Goal: Navigation & Orientation: Understand site structure

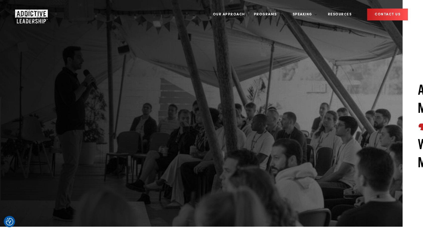
click at [28, 10] on img "Company Logo" at bounding box center [26, 15] width 23 height 10
click at [320, 29] on link "[PERSON_NAME]" at bounding box center [309, 31] width 28 height 4
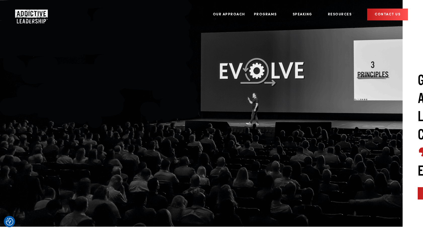
click at [32, 12] on img "Company Logo" at bounding box center [26, 15] width 23 height 10
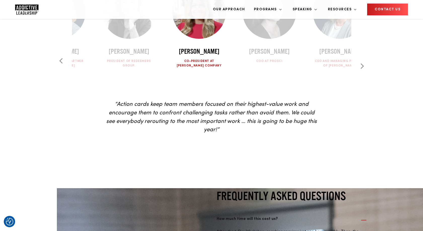
scroll to position [1587, 0]
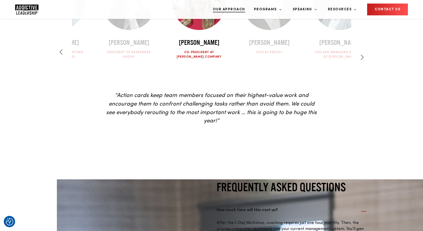
click at [249, 11] on link "Our Approach" at bounding box center [229, 9] width 40 height 19
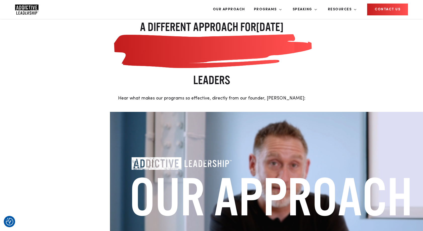
scroll to position [152, 0]
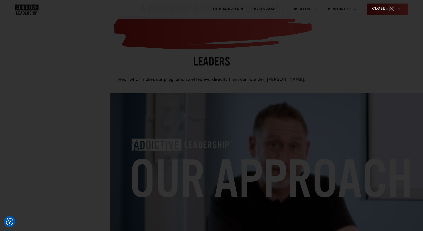
click at [388, 10] on div "Close" at bounding box center [391, 9] width 13 height 13
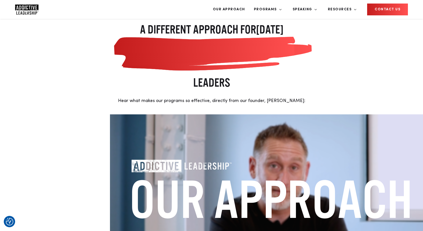
scroll to position [0, 0]
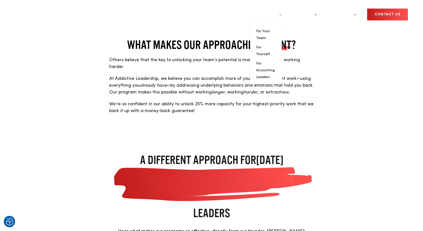
click at [282, 10] on link "Programs" at bounding box center [266, 14] width 32 height 19
click at [276, 28] on li "For Your Team" at bounding box center [266, 35] width 20 height 14
click at [270, 29] on link "For Your Team" at bounding box center [263, 34] width 14 height 10
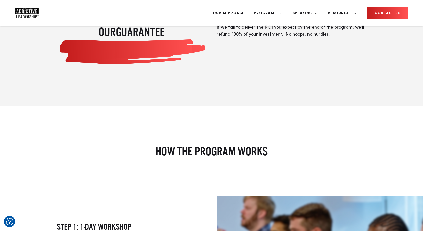
scroll to position [552, 0]
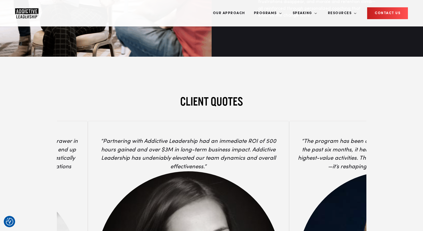
scroll to position [1813, 0]
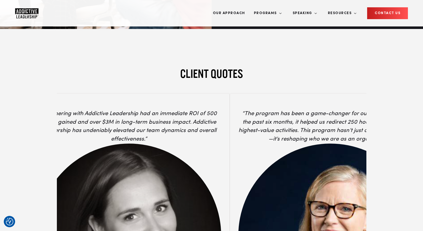
drag, startPoint x: 264, startPoint y: 104, endPoint x: 150, endPoint y: 105, distance: 113.5
click at [150, 105] on div "“Partnering with Addictive Leadership had an immediate ROI of 500 hours gained …" at bounding box center [128, 224] width 201 height 262
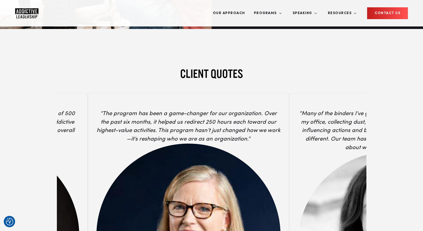
drag, startPoint x: 227, startPoint y: 95, endPoint x: 111, endPoint y: 100, distance: 116.7
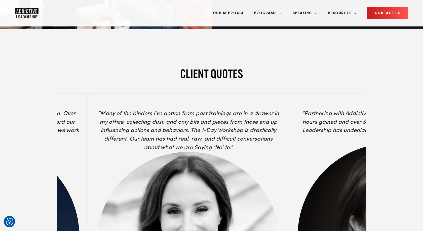
drag, startPoint x: 223, startPoint y: 97, endPoint x: 91, endPoint y: 97, distance: 132.6
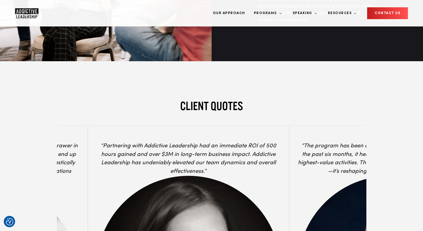
scroll to position [1737, 0]
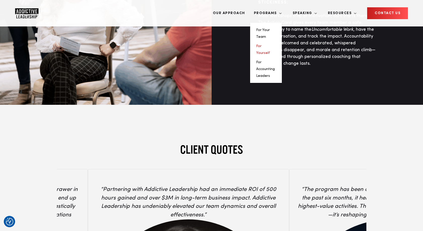
click at [270, 44] on link "For Yourself" at bounding box center [263, 49] width 14 height 10
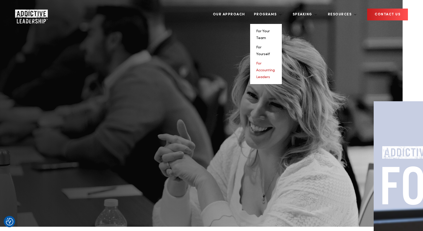
click at [275, 62] on link "For Accounting Leaders" at bounding box center [265, 70] width 19 height 17
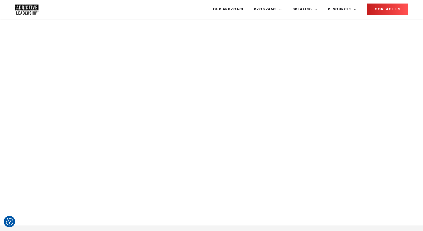
scroll to position [720, 0]
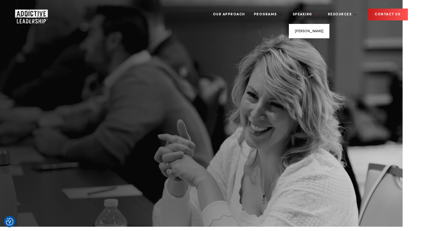
click at [314, 9] on link "Speaking" at bounding box center [303, 14] width 28 height 19
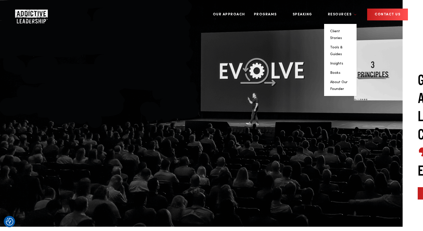
click at [343, 10] on link "Resources" at bounding box center [340, 14] width 33 height 19
click at [342, 29] on link "Client Stories" at bounding box center [336, 34] width 12 height 10
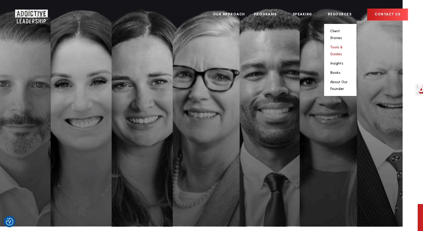
click at [343, 46] on link "Tools & Guides" at bounding box center [336, 51] width 12 height 10
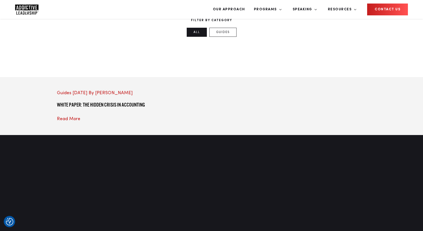
scroll to position [247, 0]
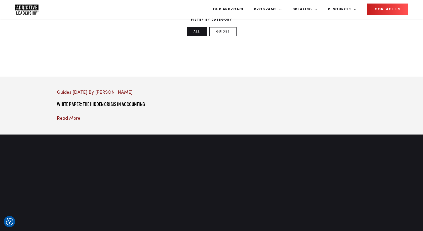
click at [115, 89] on div at bounding box center [105, 89] width 96 height 0
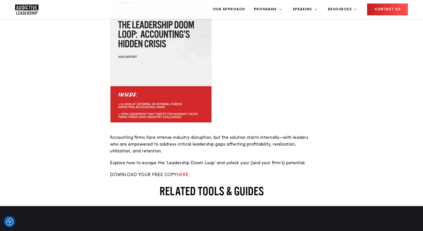
scroll to position [519, 0]
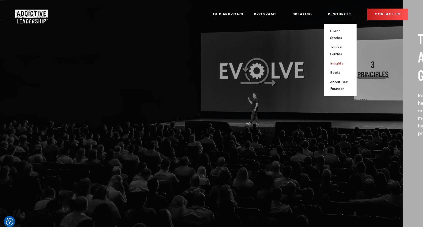
click at [342, 62] on link "Insights" at bounding box center [336, 64] width 13 height 4
click at [341, 71] on link "Books" at bounding box center [335, 73] width 10 height 4
click at [344, 80] on link "About Our Founder" at bounding box center [338, 85] width 17 height 10
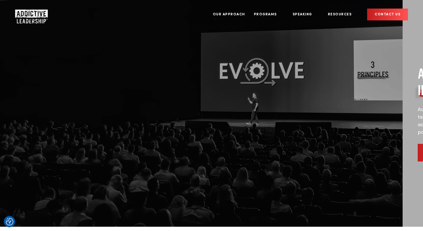
click at [389, 9] on link "CONTACT US" at bounding box center [387, 15] width 41 height 12
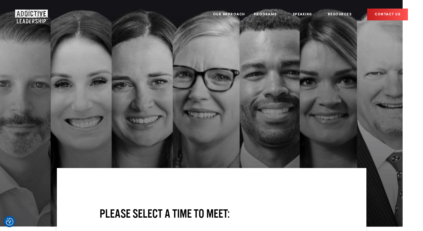
click at [29, 13] on img "Company Logo" at bounding box center [26, 15] width 23 height 10
